Goal: Book appointment/travel/reservation

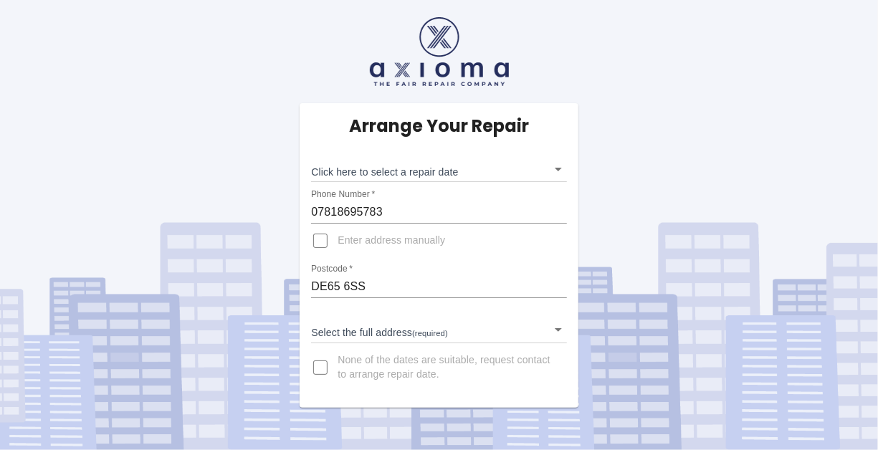
click at [409, 335] on body "Arrange Your Repair Click here to select a repair date ​ Phone Number   * 07818…" at bounding box center [439, 225] width 878 height 450
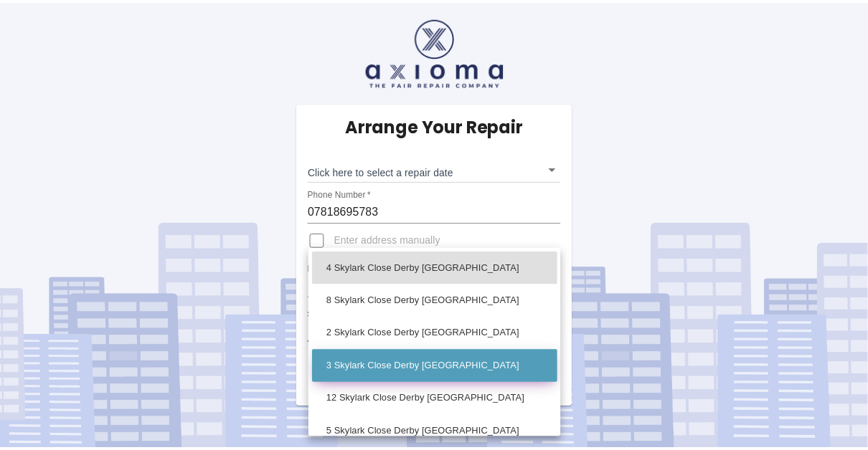
scroll to position [146, 0]
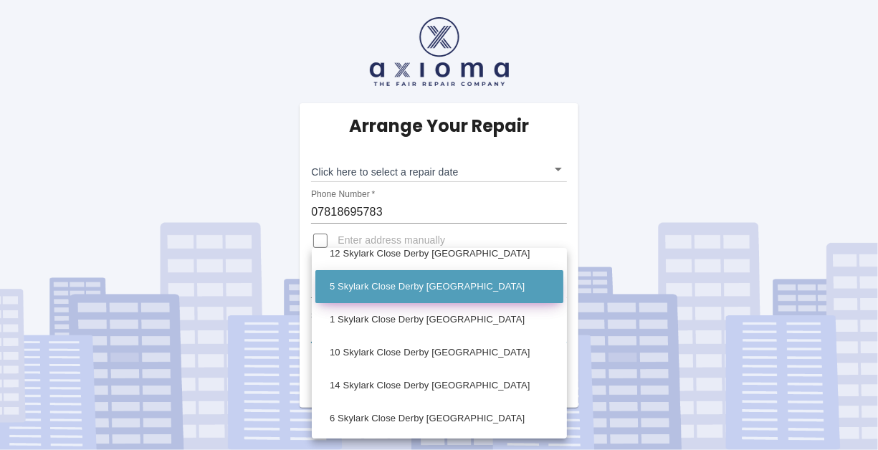
click at [387, 282] on li "5 Skylark Close Derby [GEOGRAPHIC_DATA]" at bounding box center [440, 286] width 248 height 33
type input "5 Skylark Close Derby [GEOGRAPHIC_DATA]"
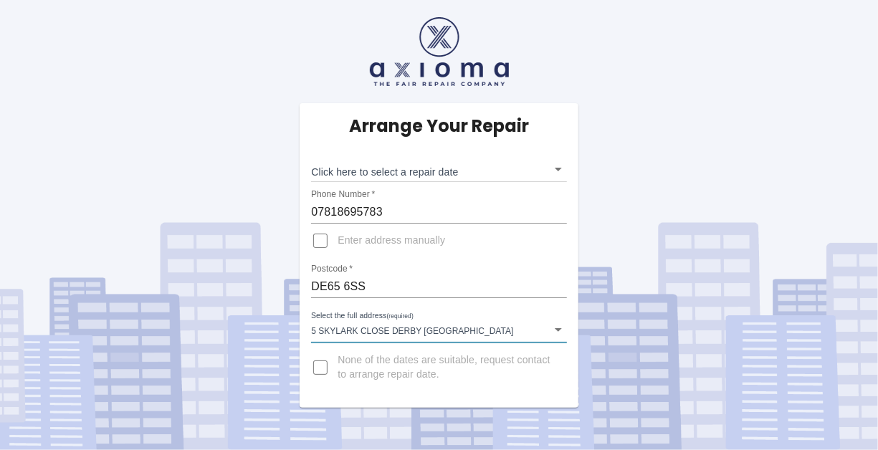
click at [726, 181] on div "Arrange Your Repair Click here to select a repair date ​ Phone Number   * 07818…" at bounding box center [439, 204] width 900 height 408
click at [472, 170] on body "Arrange Your Repair Click here to select a repair date ​ Phone Number   * 07818…" at bounding box center [439, 225] width 878 height 450
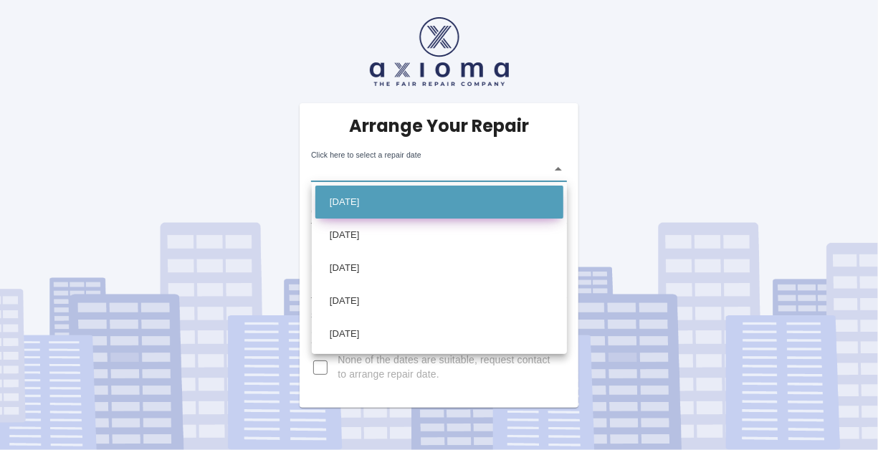
click at [407, 201] on li "[DATE]" at bounding box center [440, 202] width 248 height 33
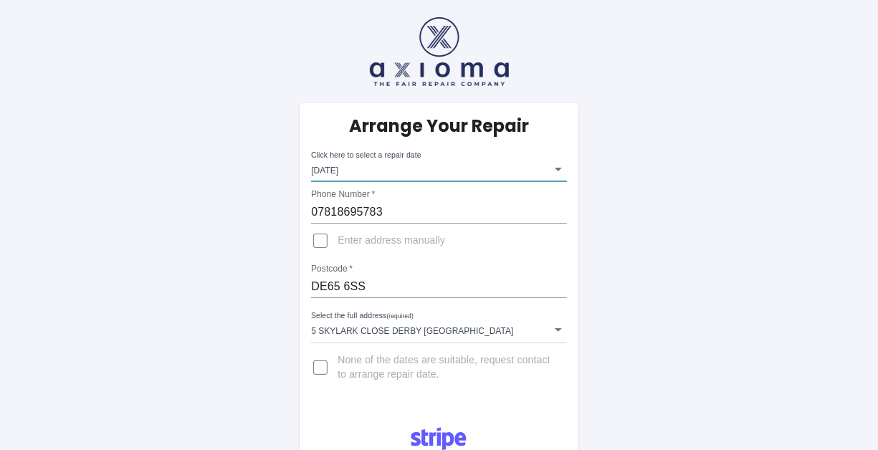
type input "[DATE]T00:00:00.000Z"
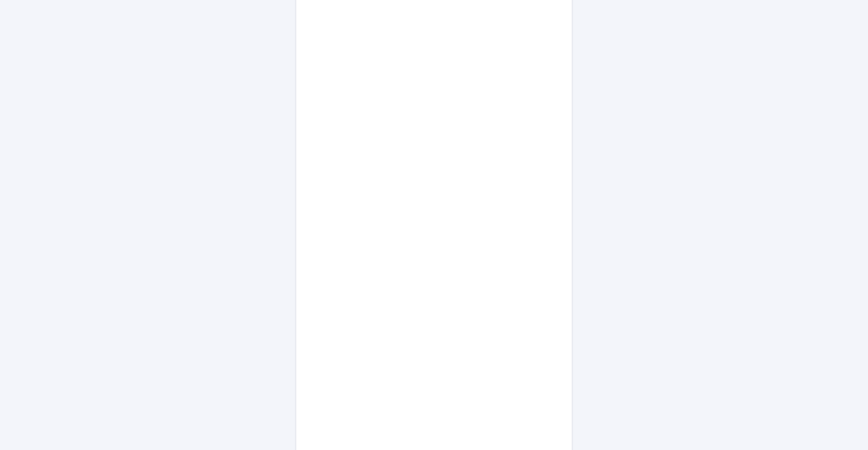
scroll to position [850, 0]
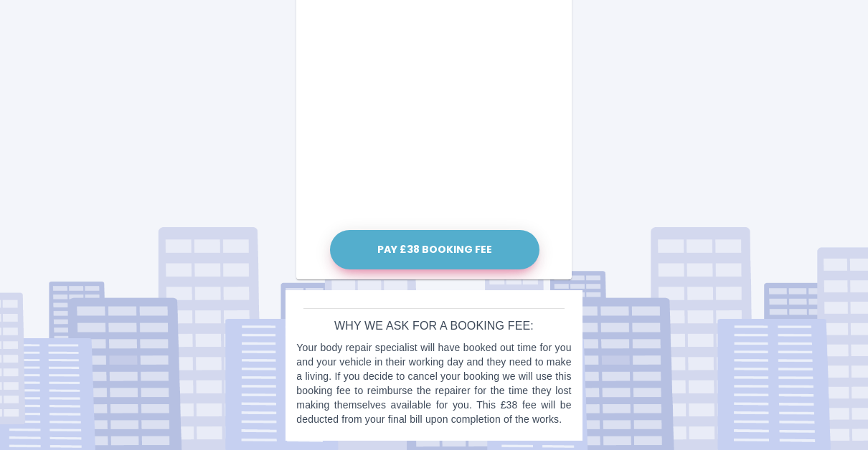
click at [460, 239] on button "Pay £38 Booking Fee" at bounding box center [434, 249] width 209 height 39
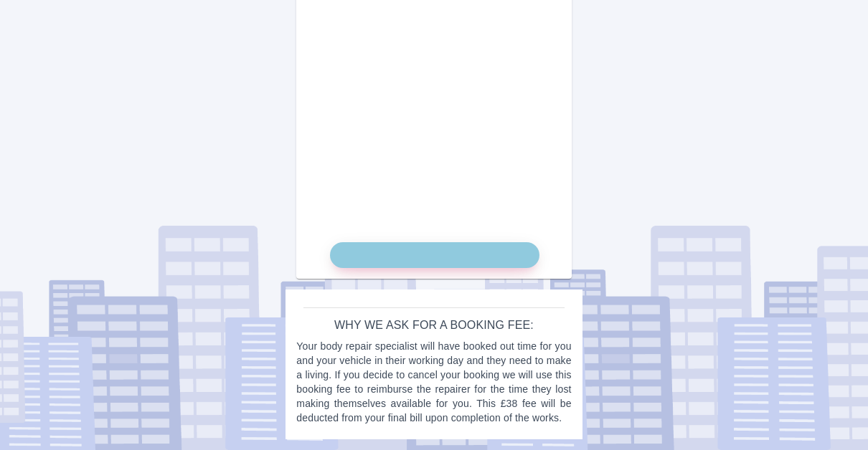
scroll to position [836, 0]
